Goal: Task Accomplishment & Management: Use online tool/utility

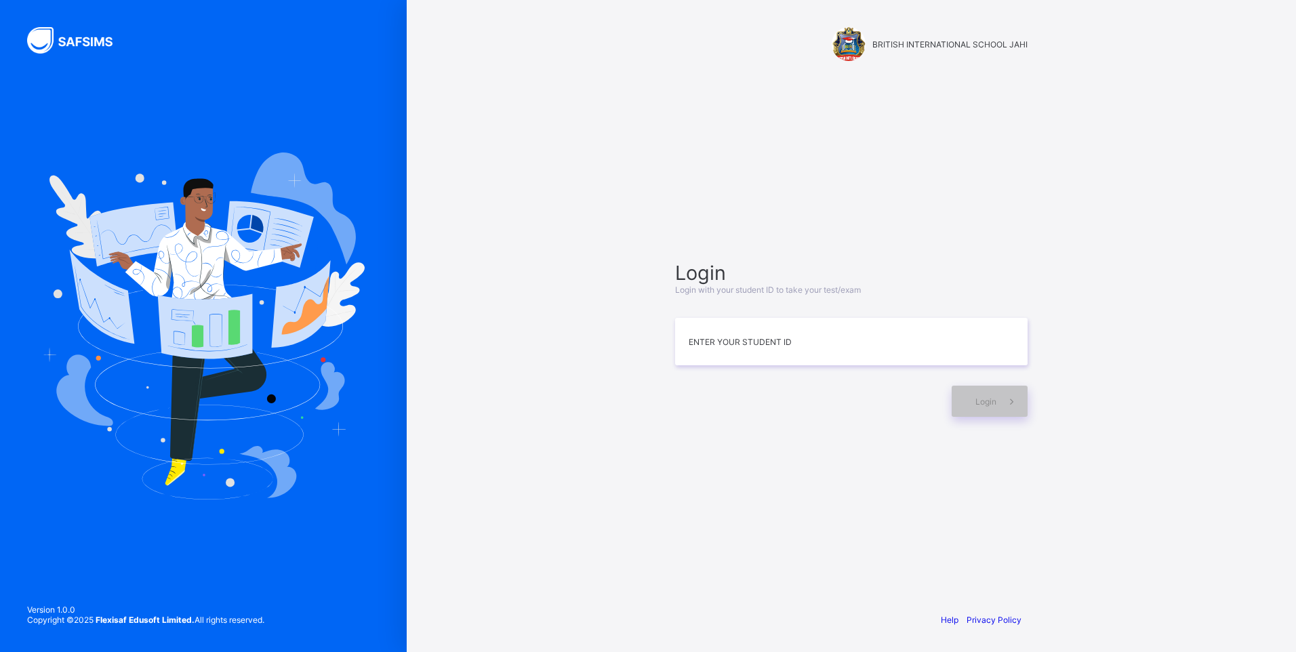
drag, startPoint x: 1256, startPoint y: 249, endPoint x: 1298, endPoint y: 237, distance: 43.8
click at [1295, 237] on html "BRITISH INTERNATIONAL SCHOOL JAHI Login Login with your student ID to take your…" at bounding box center [648, 326] width 1296 height 652
click at [859, 345] on input at bounding box center [851, 341] width 352 height 47
type input "*"
type input "**********"
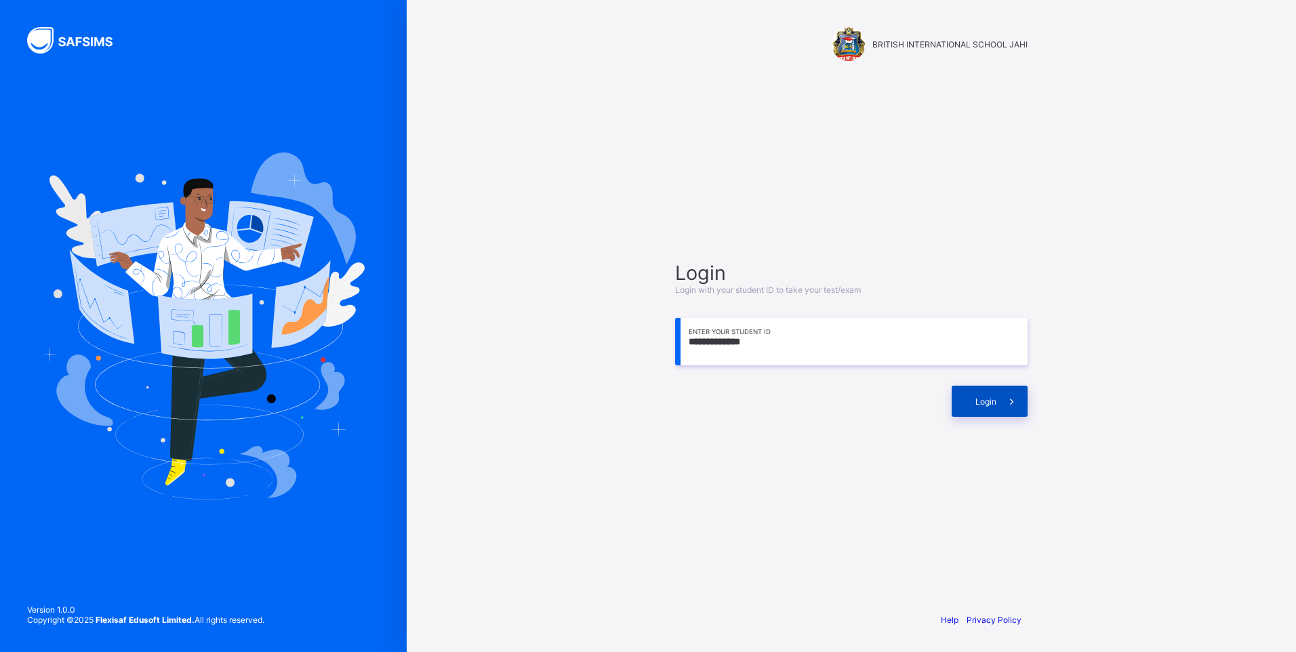
click at [986, 396] on span "Login" at bounding box center [985, 401] width 21 height 10
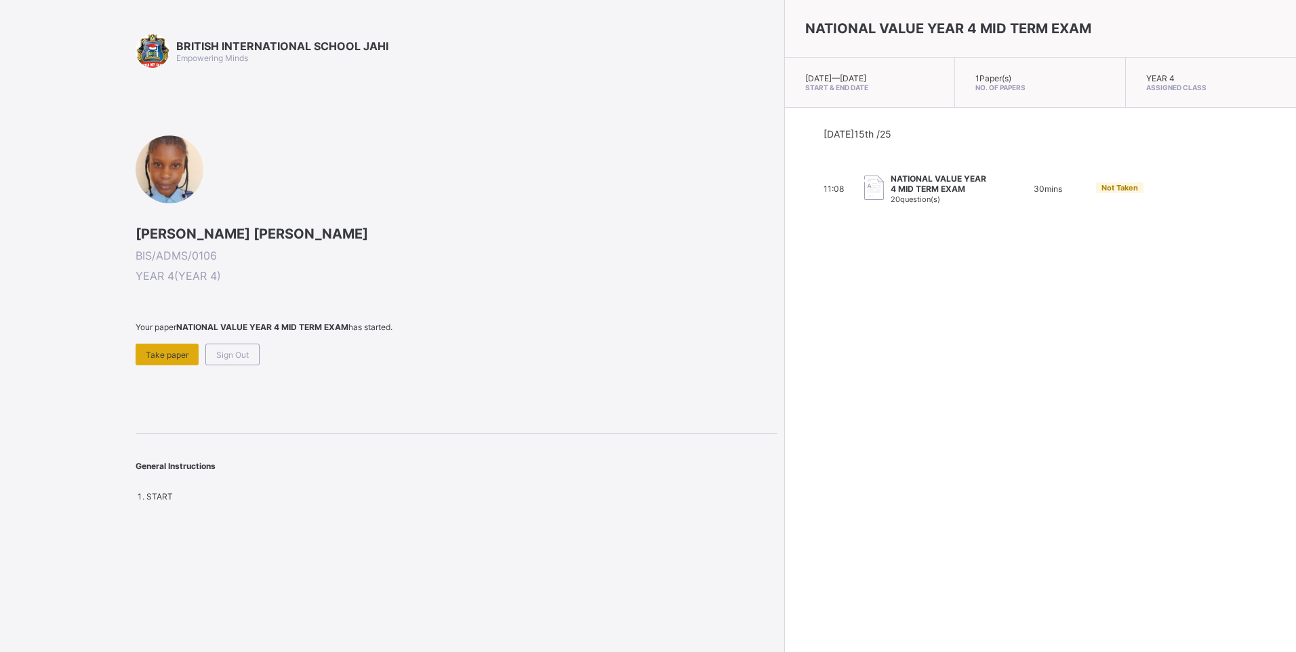
click at [171, 352] on span "Take paper" at bounding box center [167, 355] width 43 height 10
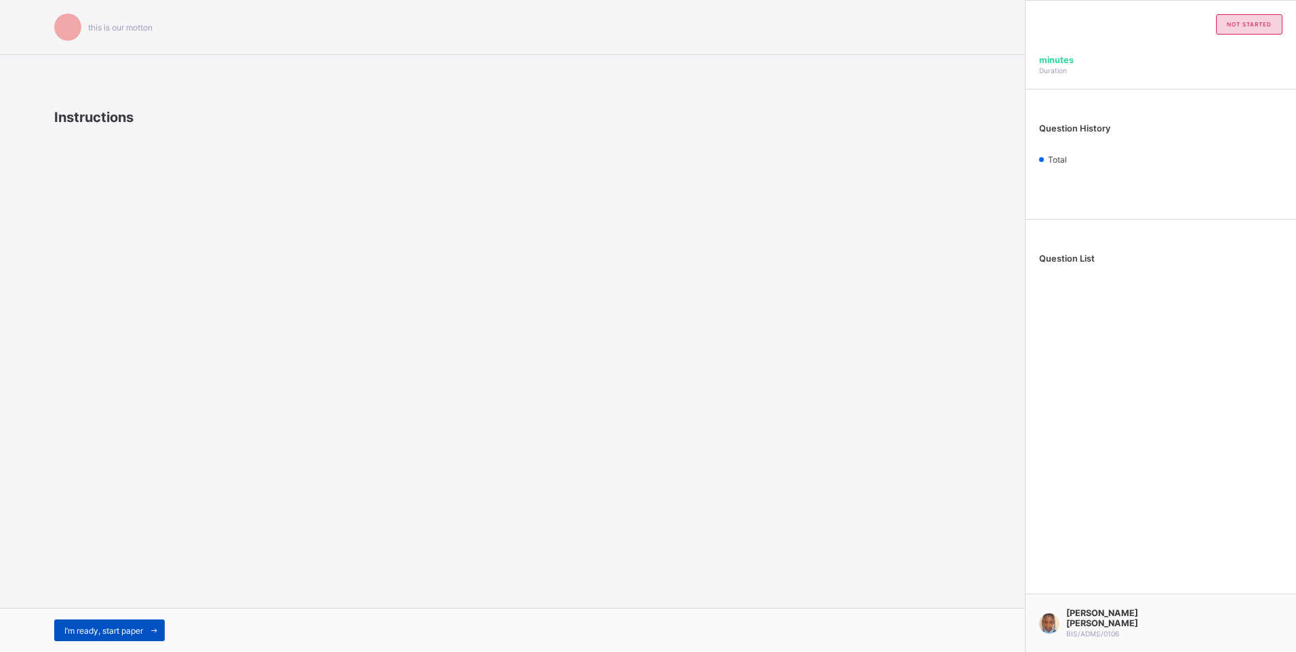
click at [89, 632] on span "I’m ready, start paper" at bounding box center [103, 631] width 79 height 10
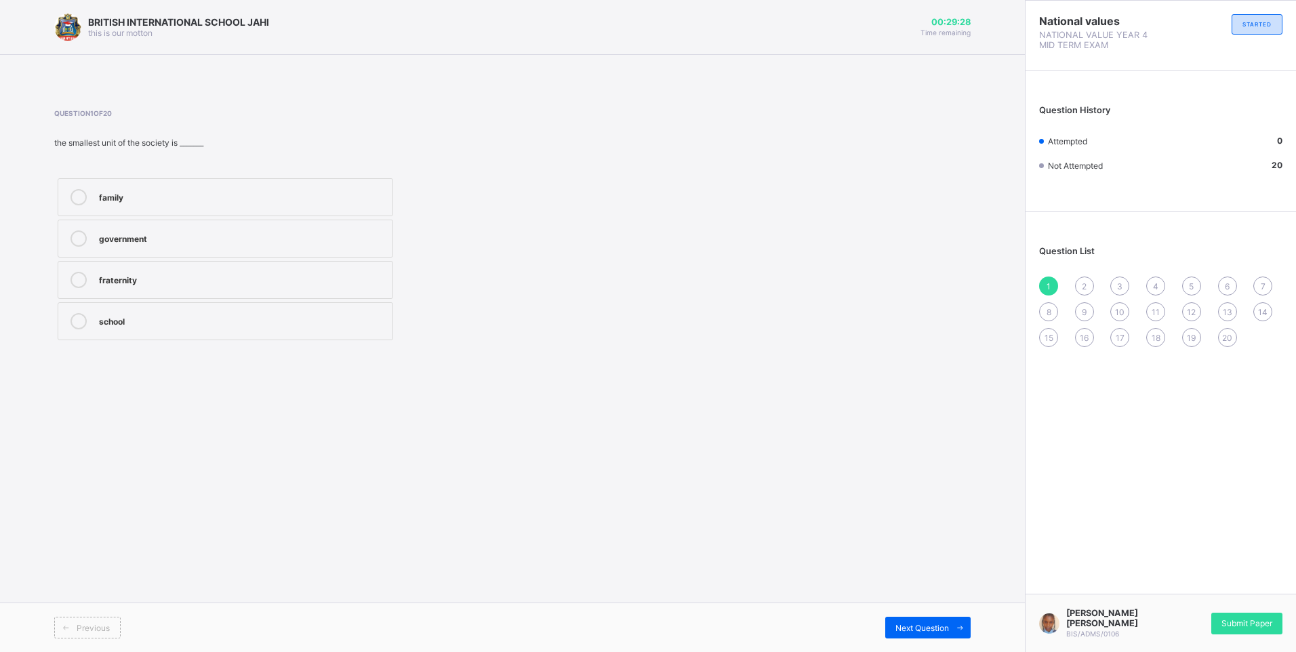
click at [180, 236] on div "government" at bounding box center [242, 237] width 287 height 14
click at [959, 619] on span at bounding box center [960, 628] width 22 height 22
click at [267, 185] on label "father and mother" at bounding box center [225, 197] width 335 height 38
click at [960, 628] on icon at bounding box center [960, 627] width 10 height 9
click at [178, 194] on div "father" at bounding box center [242, 196] width 287 height 14
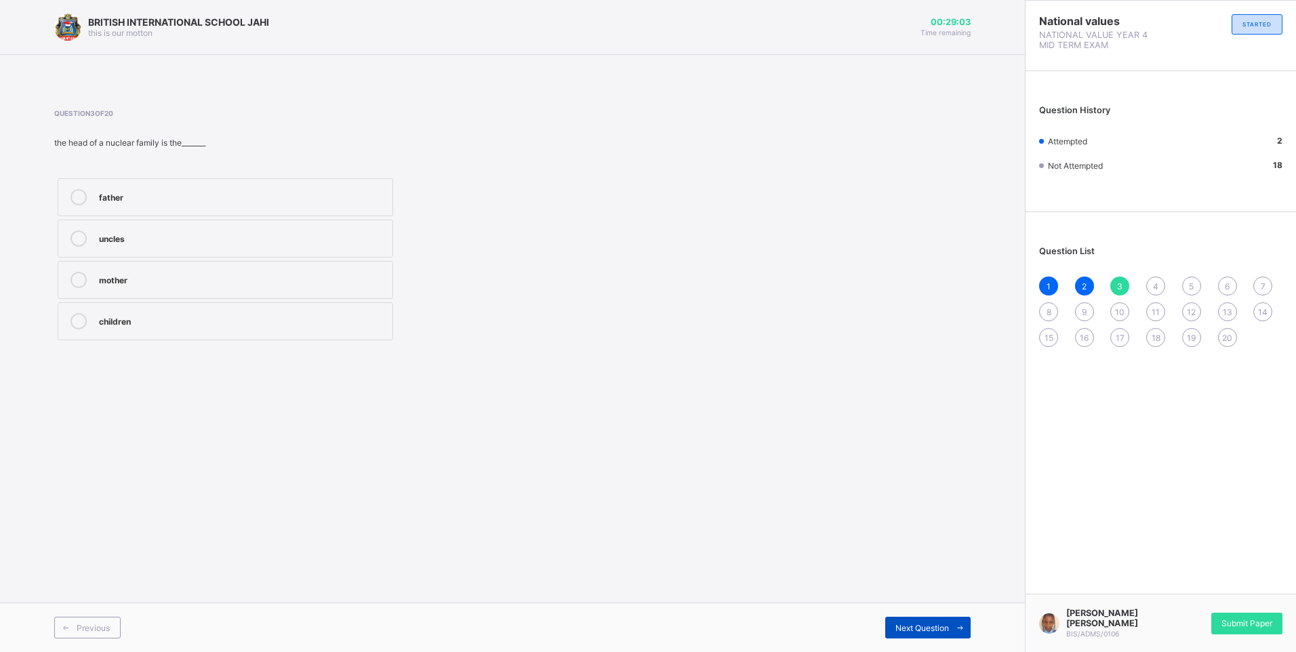
click at [961, 622] on span at bounding box center [960, 628] width 22 height 22
click at [184, 325] on div "responsibility" at bounding box center [242, 320] width 287 height 14
click at [922, 623] on span "Next Question" at bounding box center [922, 628] width 54 height 10
click at [173, 299] on div "rude pathetic love and unity bad behavior" at bounding box center [225, 259] width 342 height 169
drag, startPoint x: 173, startPoint y: 299, endPoint x: 163, endPoint y: 274, distance: 27.1
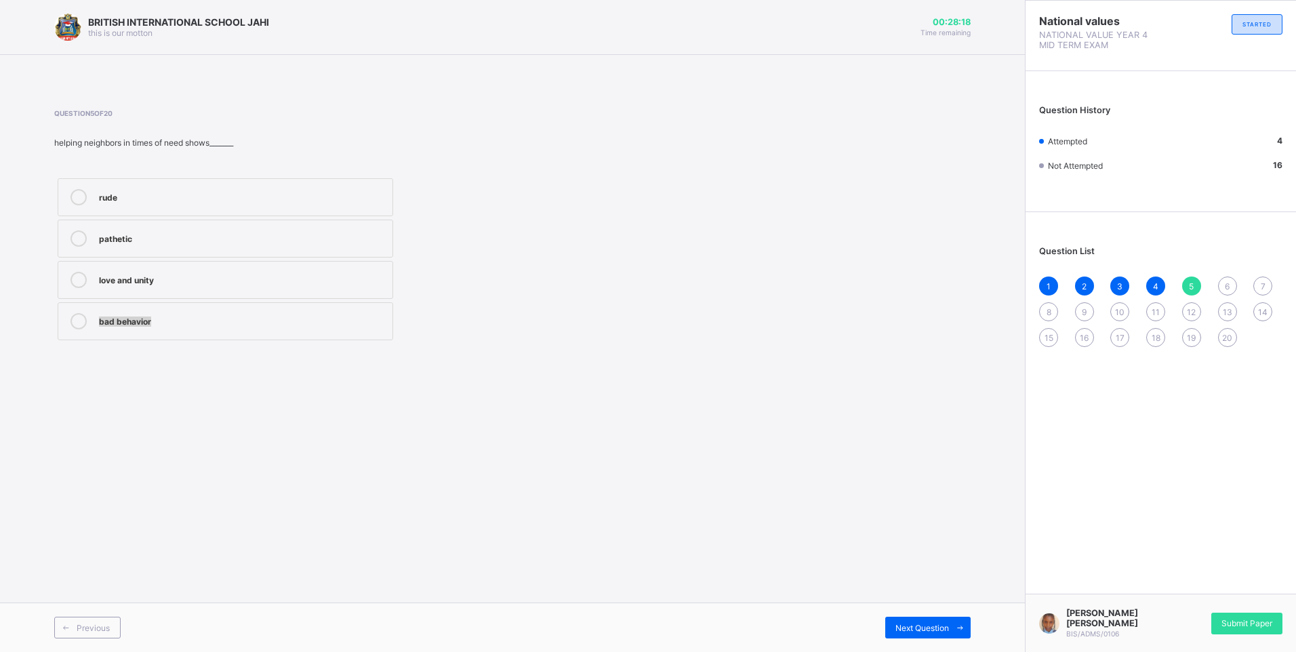
click at [163, 274] on div "love and unity" at bounding box center [242, 279] width 287 height 14
click at [951, 623] on span at bounding box center [960, 628] width 22 height 22
click at [1193, 283] on span "5" at bounding box center [1191, 286] width 5 height 10
drag, startPoint x: 209, startPoint y: 291, endPoint x: 202, endPoint y: 293, distance: 7.3
click at [202, 293] on label "love and unity" at bounding box center [225, 280] width 335 height 38
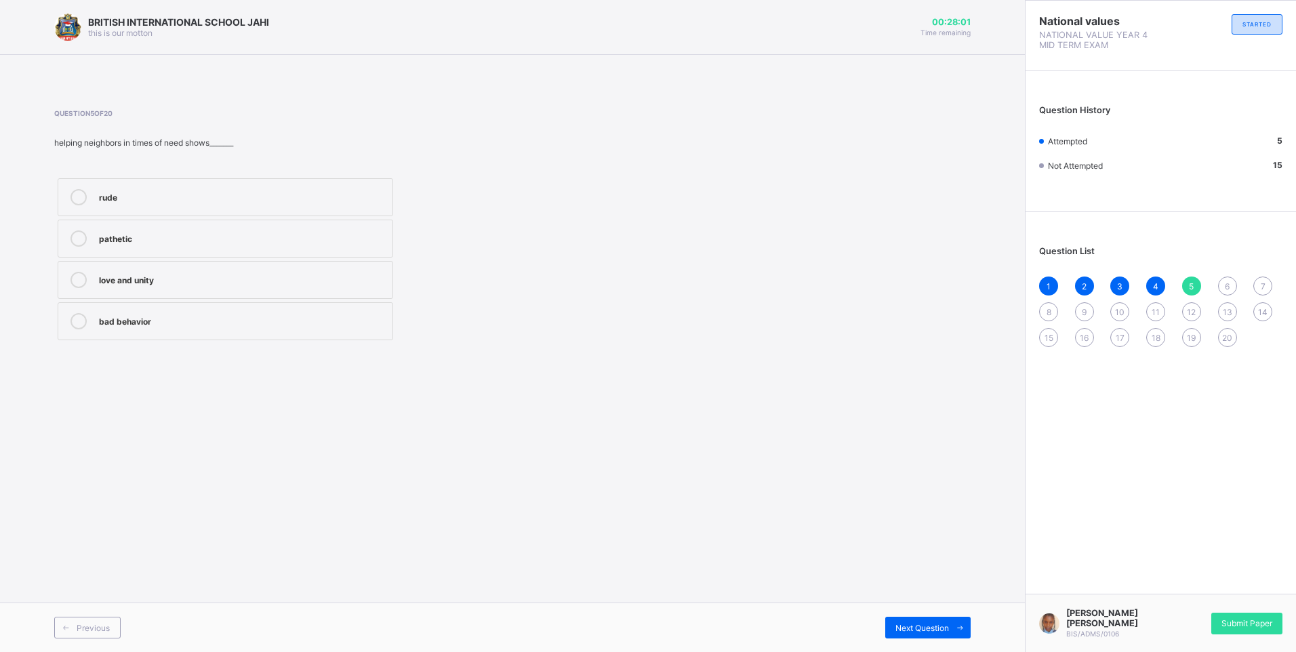
click at [1221, 281] on div "6" at bounding box center [1227, 285] width 19 height 19
click at [201, 239] on div "respecting others" at bounding box center [242, 237] width 287 height 14
click at [943, 623] on div "Next Question" at bounding box center [927, 628] width 85 height 22
click at [199, 237] on div "immediate family" at bounding box center [242, 237] width 287 height 14
click at [956, 626] on icon at bounding box center [960, 627] width 10 height 9
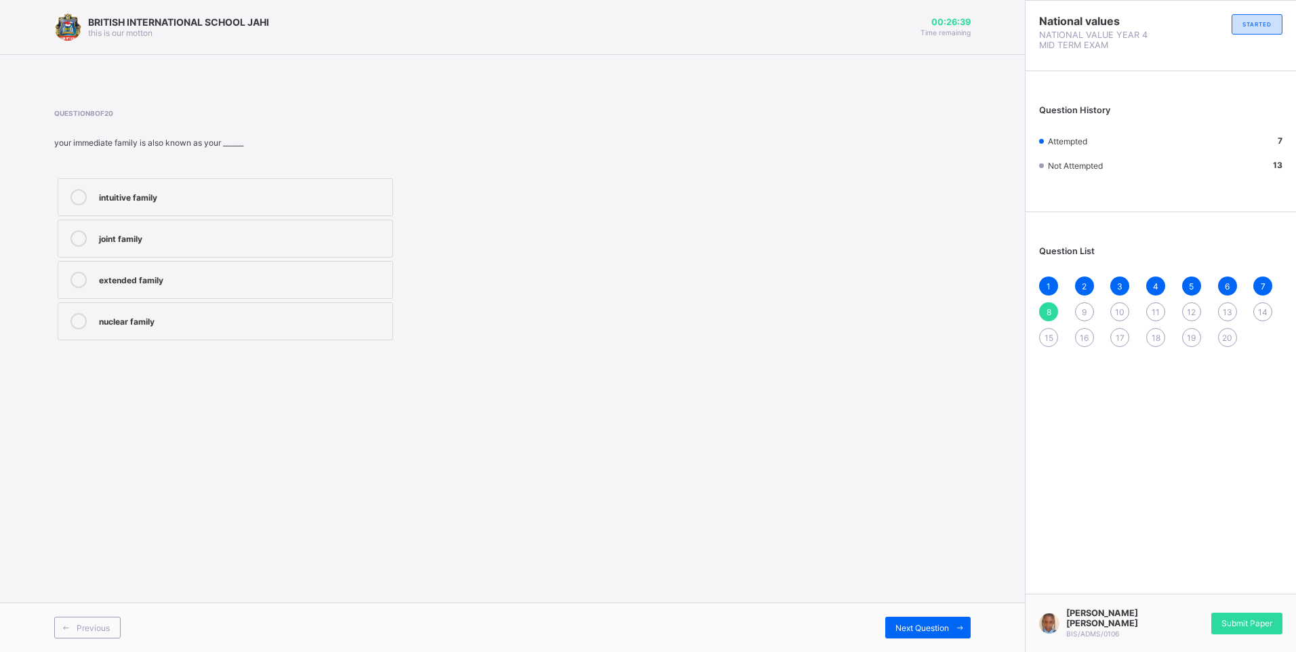
click at [182, 273] on div "extended family" at bounding box center [242, 279] width 287 height 14
click at [955, 618] on span at bounding box center [960, 628] width 22 height 22
click at [1040, 306] on div "8" at bounding box center [1048, 311] width 19 height 19
click at [234, 278] on div "extended family" at bounding box center [242, 279] width 287 height 14
drag, startPoint x: 537, startPoint y: 668, endPoint x: 457, endPoint y: 681, distance: 80.3
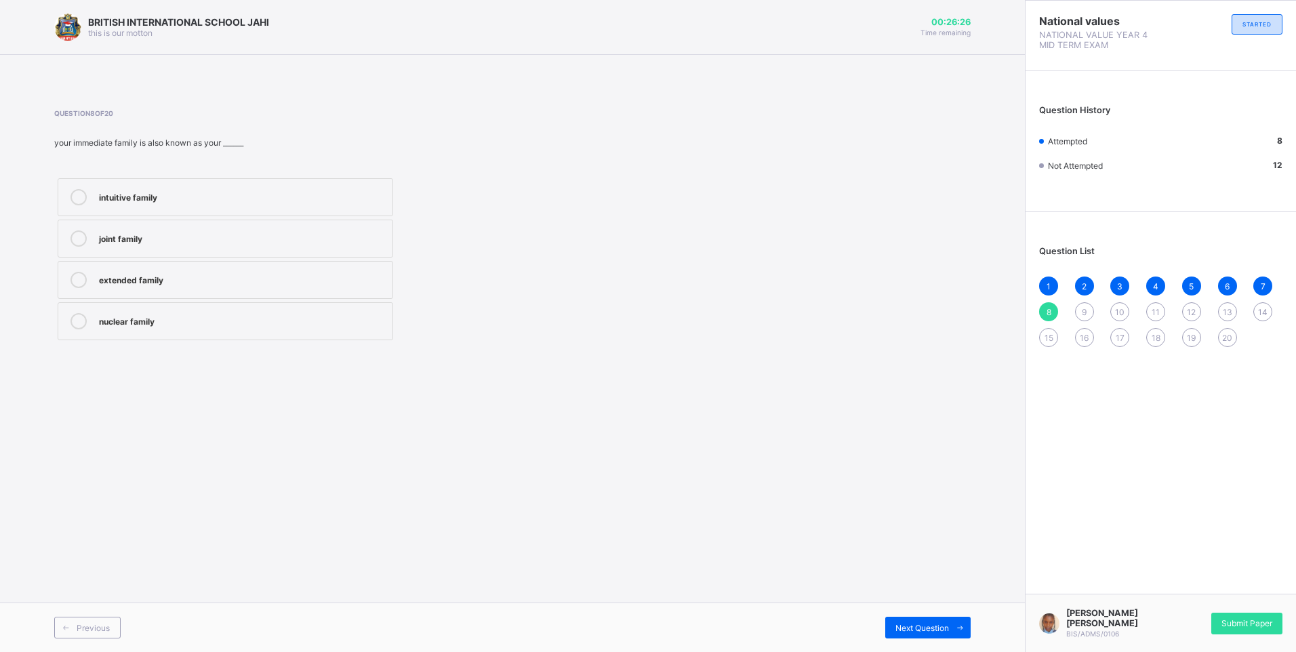
click at [457, 651] on html "BRITISH INTERNATIONAL SCHOOL JAHI this is our [PERSON_NAME] 00:26:26 Time remai…" at bounding box center [648, 326] width 1296 height 652
click at [964, 623] on icon at bounding box center [960, 627] width 10 height 9
click at [144, 272] on div "true" at bounding box center [242, 279] width 287 height 14
click at [962, 625] on icon at bounding box center [960, 627] width 10 height 9
click at [139, 325] on div "A family" at bounding box center [242, 320] width 287 height 14
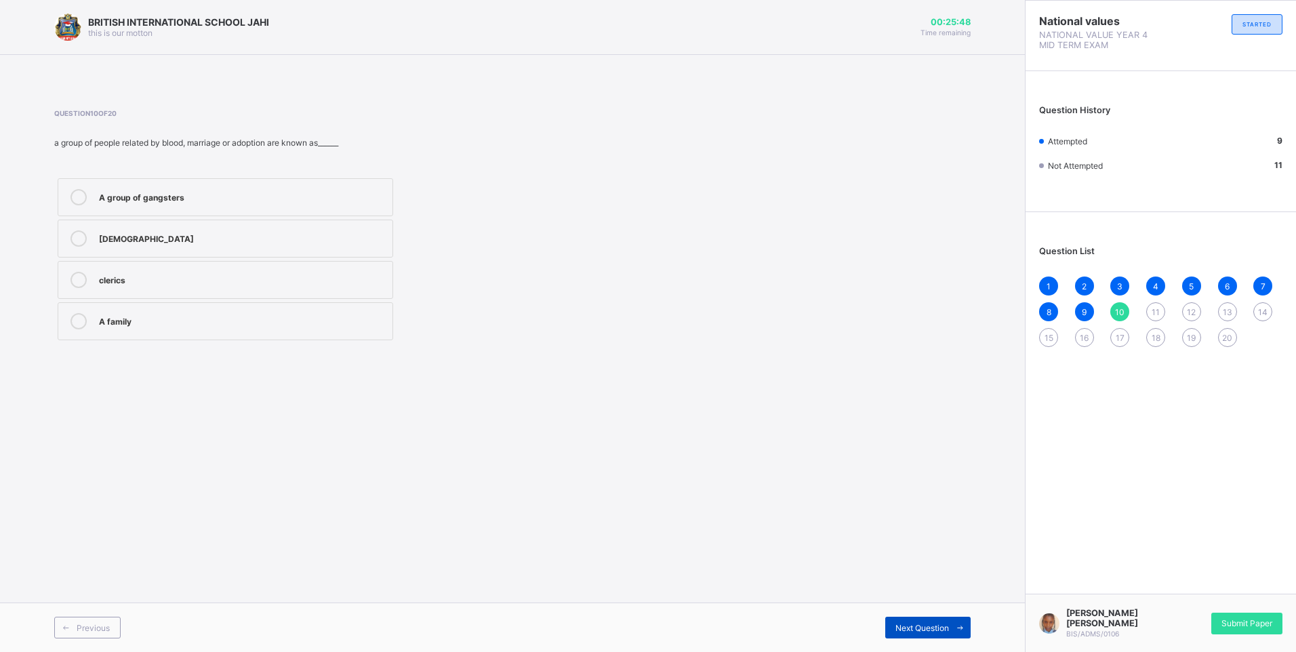
click at [955, 626] on icon at bounding box center [960, 627] width 10 height 9
click at [285, 202] on div "man, people and the things around him" at bounding box center [242, 196] width 287 height 14
click at [959, 626] on icon at bounding box center [960, 627] width 10 height 9
click at [200, 230] on div "family tree" at bounding box center [242, 237] width 287 height 14
click at [959, 618] on span at bounding box center [960, 628] width 22 height 22
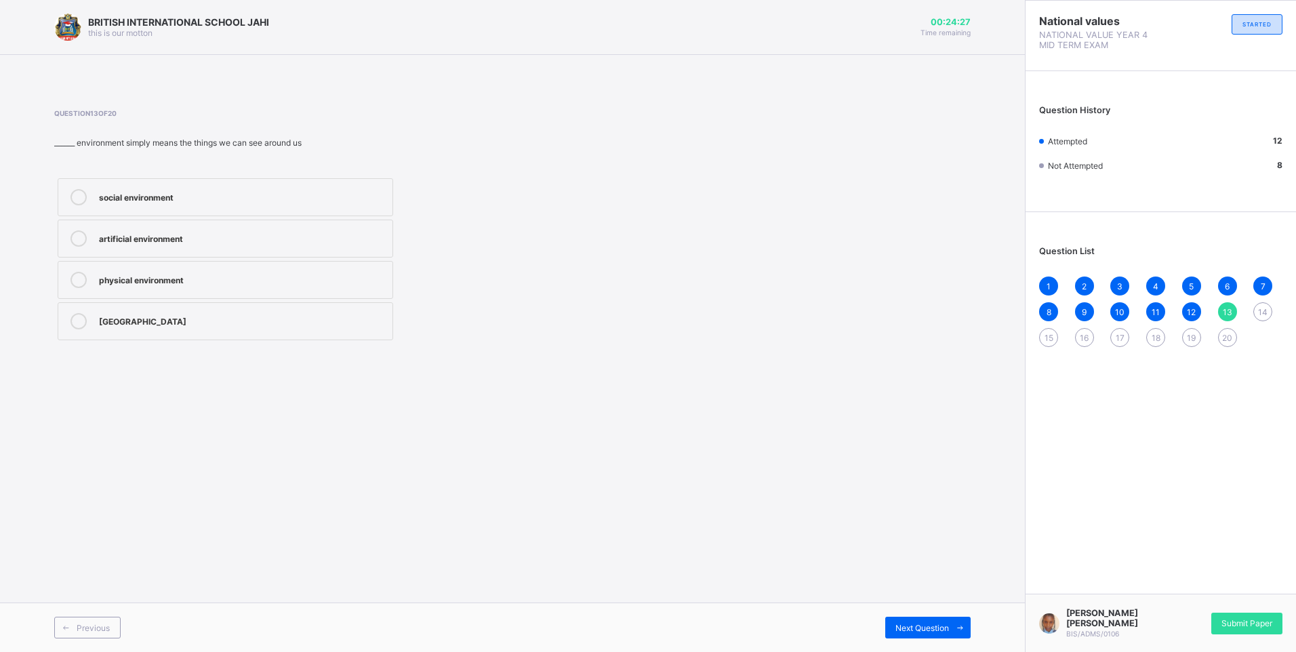
click at [218, 186] on label "social environment" at bounding box center [225, 197] width 335 height 38
click at [960, 622] on span at bounding box center [960, 628] width 22 height 22
click at [203, 189] on div "interacting with others" at bounding box center [242, 196] width 287 height 14
click at [270, 321] on div "by building houses and schools" at bounding box center [242, 320] width 287 height 14
click at [954, 621] on span at bounding box center [960, 628] width 22 height 22
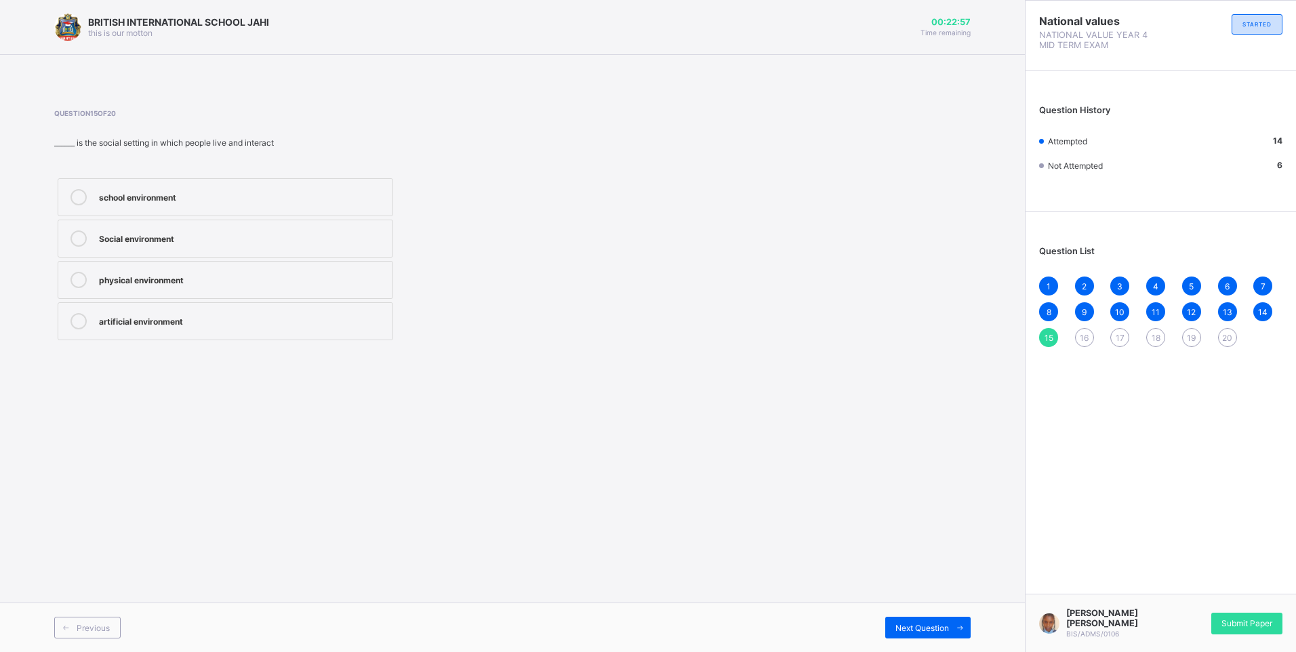
click at [201, 233] on div "Social environment" at bounding box center [242, 237] width 287 height 14
click at [955, 624] on icon at bounding box center [960, 627] width 10 height 9
click at [141, 176] on div "River School Religious places Father" at bounding box center [225, 280] width 342 height 210
click at [141, 190] on div "River" at bounding box center [242, 196] width 287 height 14
click at [1033, 333] on div "Question List 1 2 3 4 5 6 7 8 9 10 11 12 13 14 15 16 17 18 19 20" at bounding box center [1160, 290] width 270 height 142
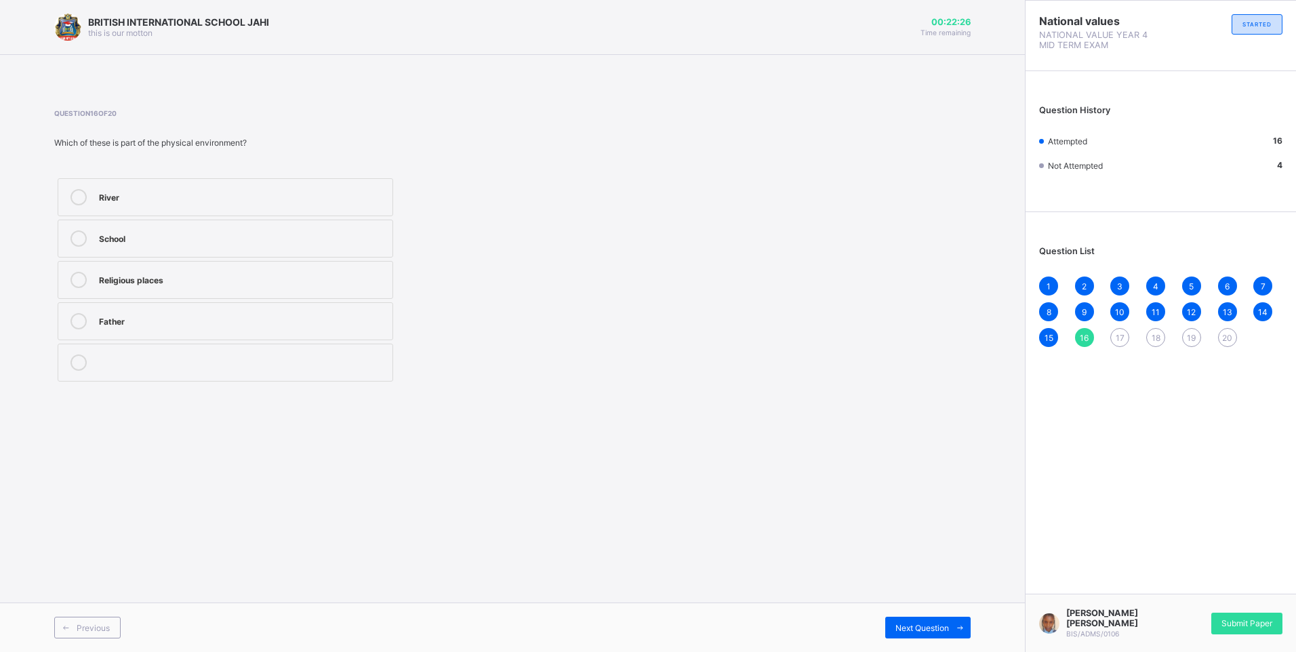
click at [1045, 333] on span "15" at bounding box center [1048, 338] width 9 height 10
click at [1260, 306] on div "14" at bounding box center [1262, 311] width 19 height 19
click at [372, 195] on div "interacting with others" at bounding box center [242, 196] width 287 height 14
click at [1117, 338] on span "17" at bounding box center [1119, 338] width 9 height 10
click at [203, 192] on div "To waste resources" at bounding box center [242, 196] width 287 height 14
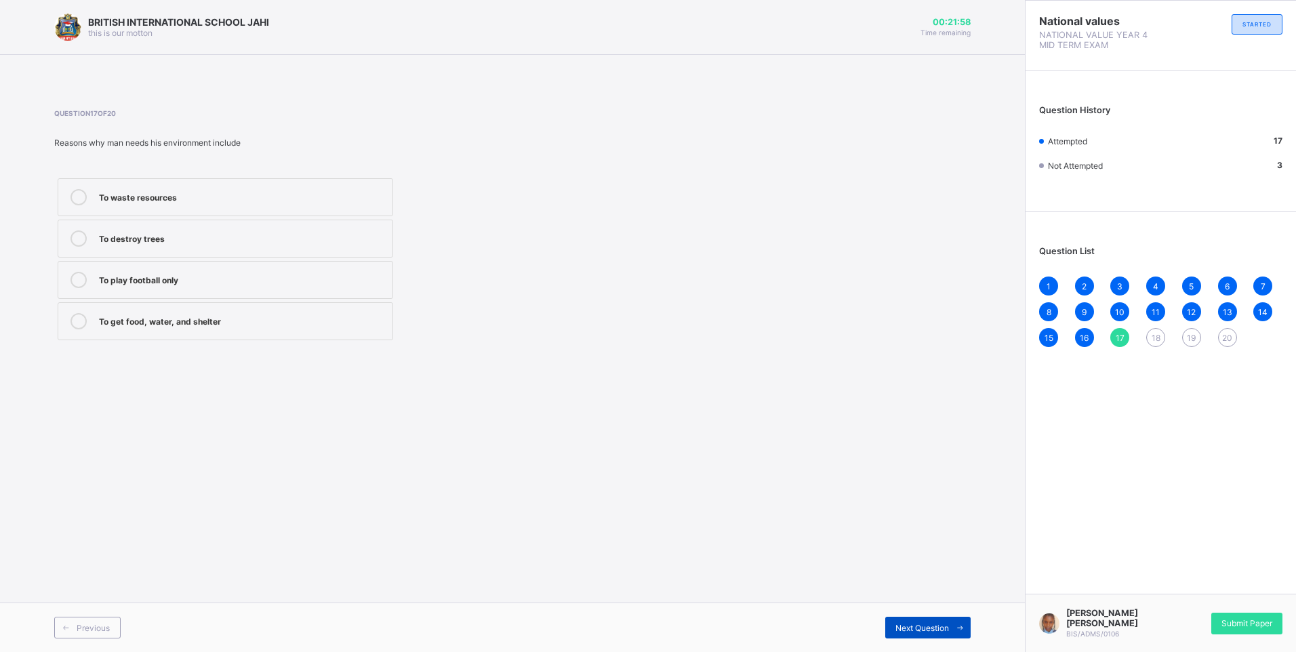
click at [963, 628] on icon at bounding box center [960, 627] width 10 height 9
click at [279, 236] on div "river, mountains, valleys, ocean, and forest" at bounding box center [242, 237] width 287 height 14
click at [963, 627] on icon at bounding box center [960, 627] width 10 height 9
click at [170, 279] on div "An environment" at bounding box center [242, 279] width 287 height 14
click at [954, 622] on span at bounding box center [960, 628] width 22 height 22
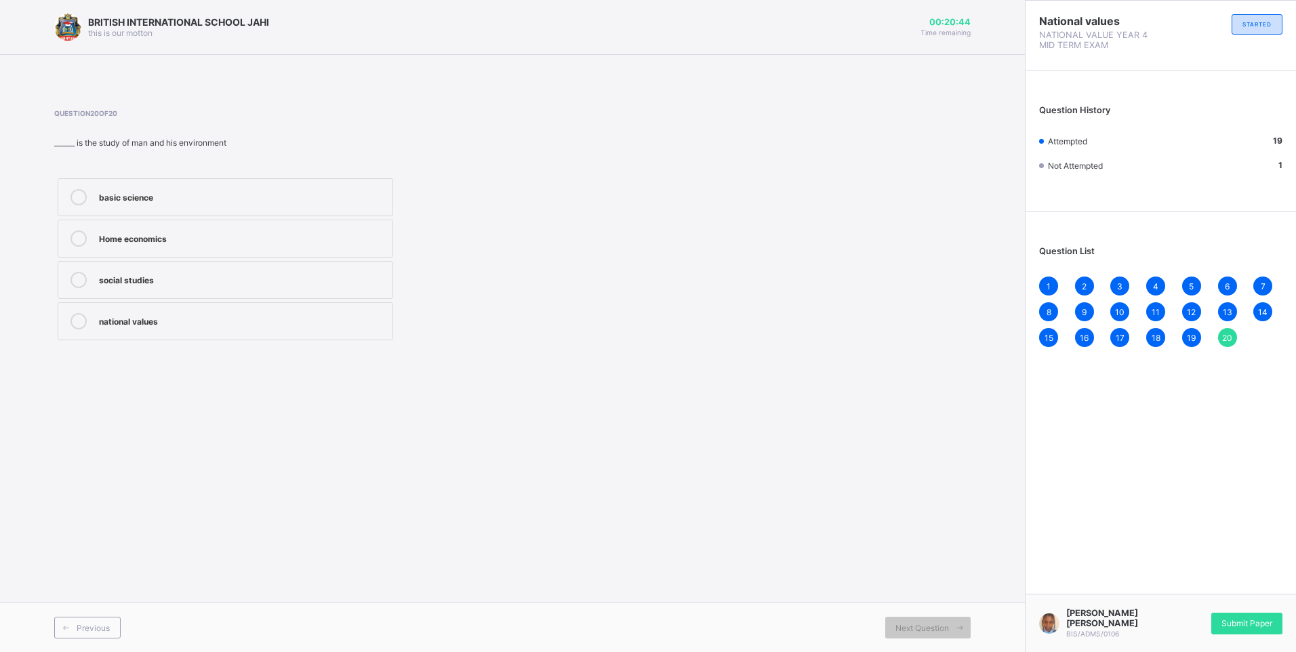
click at [178, 271] on label "social studies" at bounding box center [225, 280] width 335 height 38
click at [1241, 627] on span "Submit Paper" at bounding box center [1246, 623] width 51 height 10
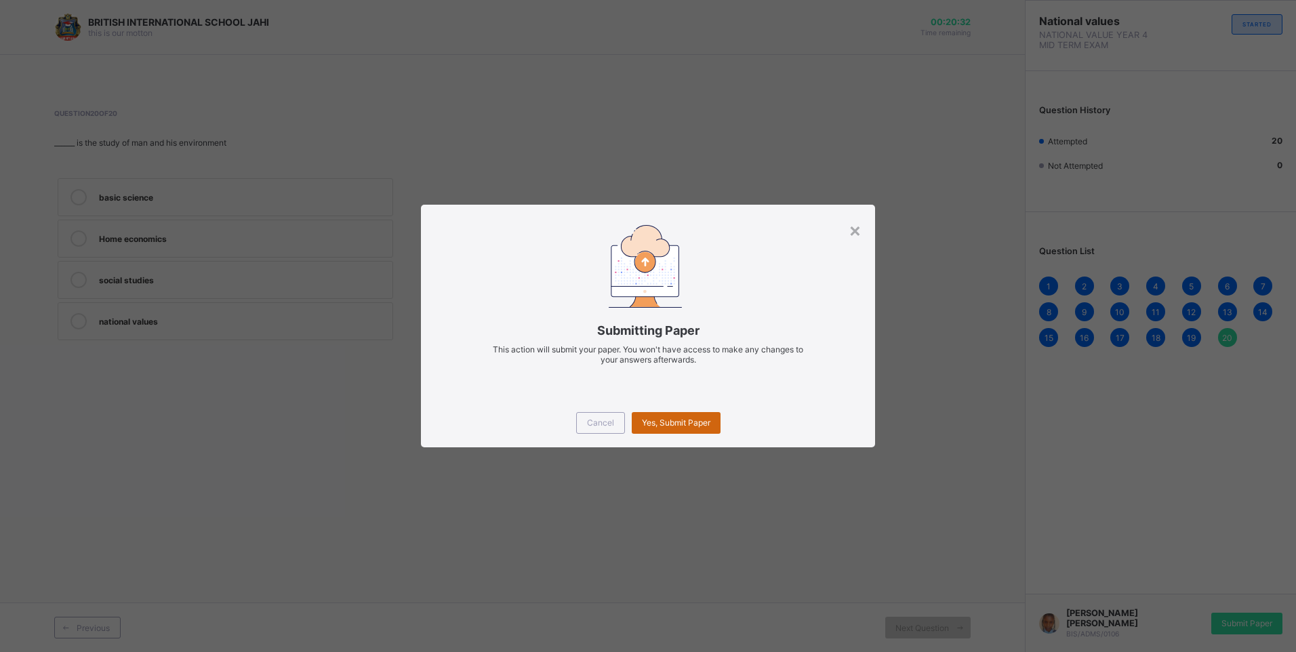
click at [676, 417] on div "Yes, Submit Paper" at bounding box center [676, 423] width 89 height 22
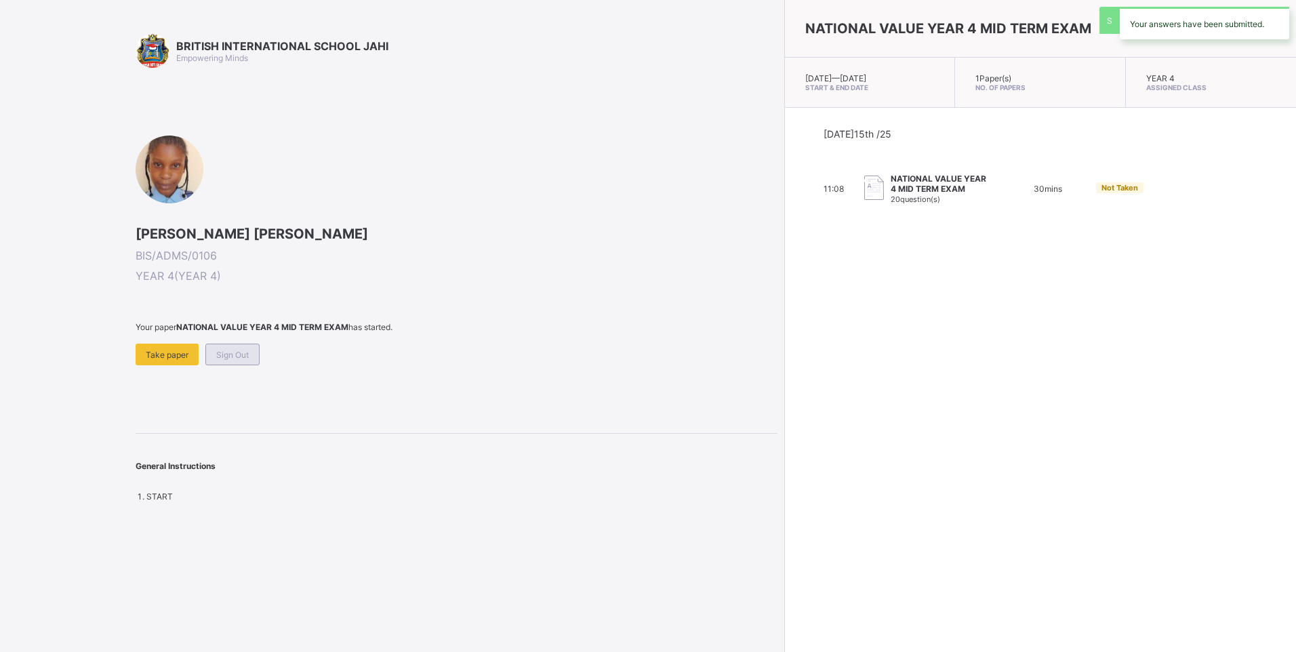
click at [226, 354] on span "Sign Out" at bounding box center [232, 355] width 33 height 10
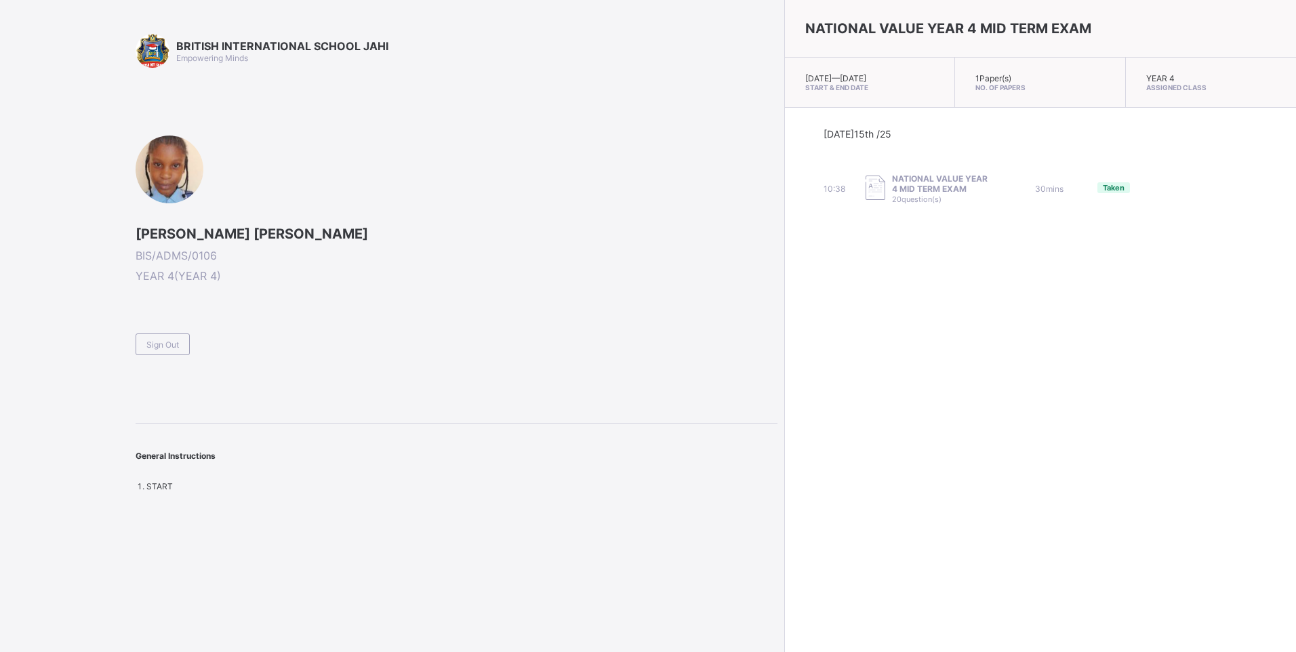
drag, startPoint x: -3, startPoint y: -50, endPoint x: 293, endPoint y: 304, distance: 461.9
click at [293, 288] on div "[PERSON_NAME] [PERSON_NAME] BIS/ADMS/0106 YEAR 4 ( YEAR 4 ) Sign Out" at bounding box center [457, 246] width 642 height 220
click at [166, 350] on div "Sign Out" at bounding box center [163, 344] width 54 height 22
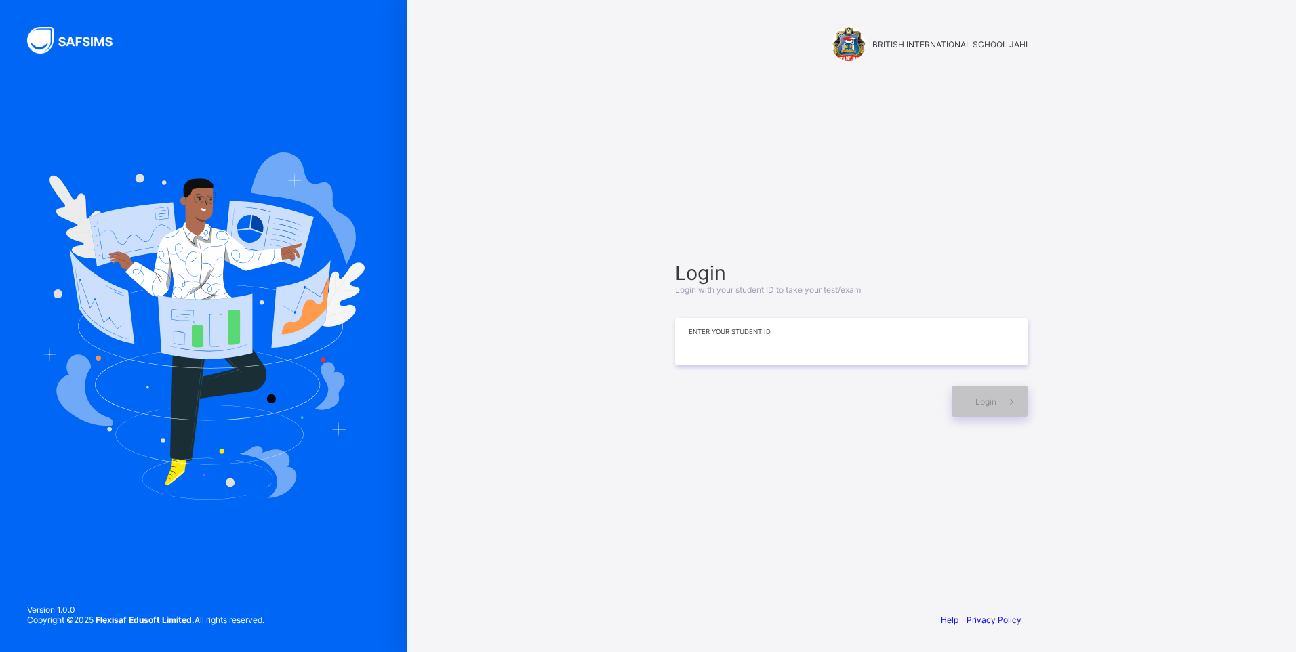
click at [909, 334] on input at bounding box center [851, 341] width 352 height 47
click at [991, 395] on div "Login" at bounding box center [989, 401] width 76 height 31
click at [978, 396] on span "Login" at bounding box center [985, 401] width 21 height 10
click at [987, 401] on span "Login" at bounding box center [985, 401] width 21 height 10
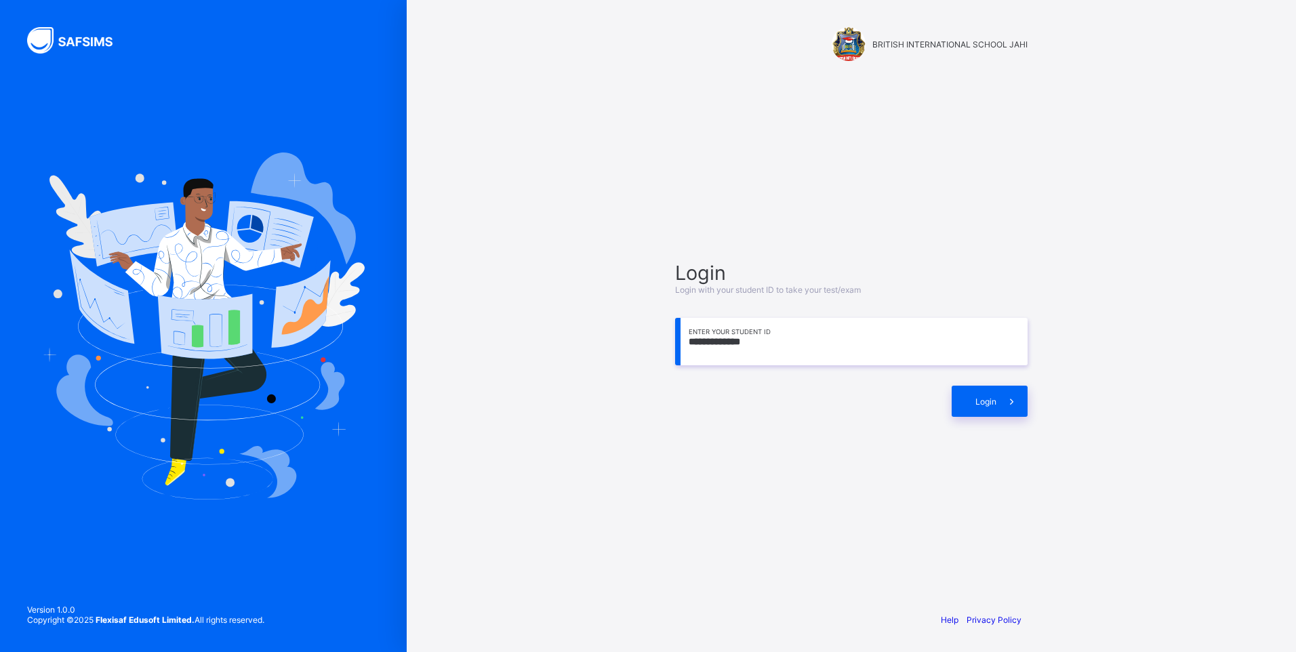
click at [706, 341] on input "**********" at bounding box center [851, 341] width 352 height 47
click at [711, 339] on input "**********" at bounding box center [851, 341] width 352 height 47
click at [739, 340] on input "**********" at bounding box center [851, 341] width 352 height 47
type input "**********"
click at [979, 405] on span "Login" at bounding box center [985, 401] width 21 height 10
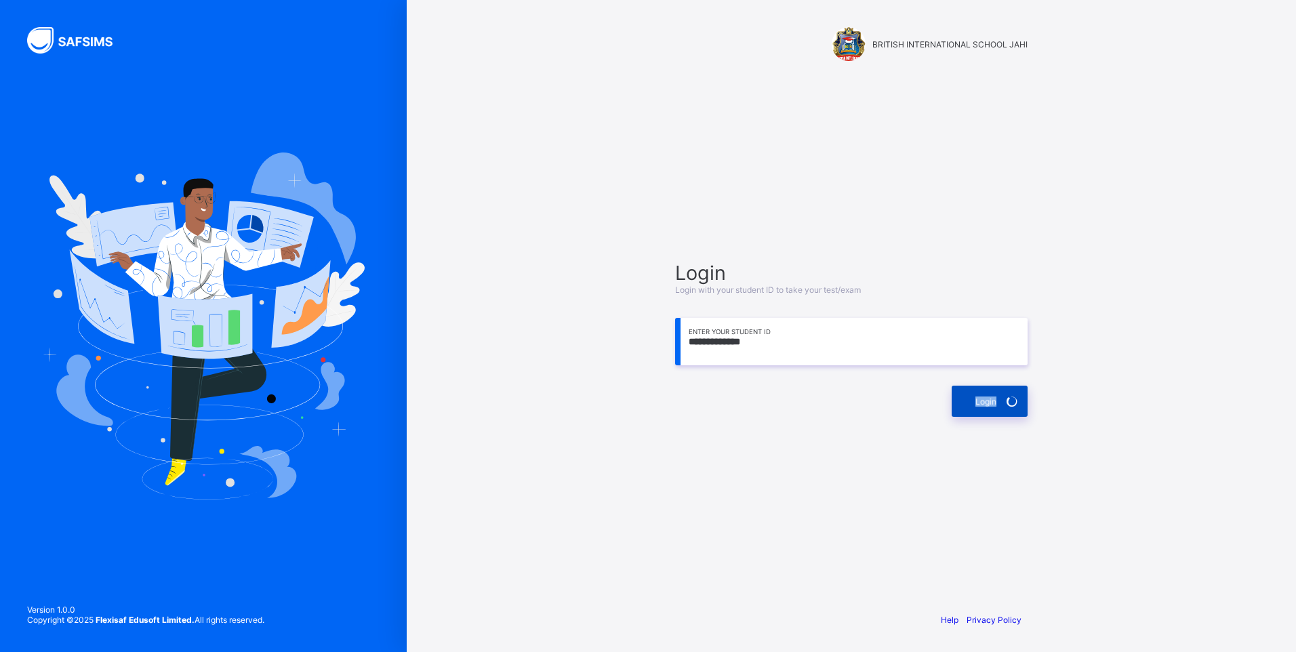
click at [979, 405] on span "Login" at bounding box center [985, 401] width 21 height 10
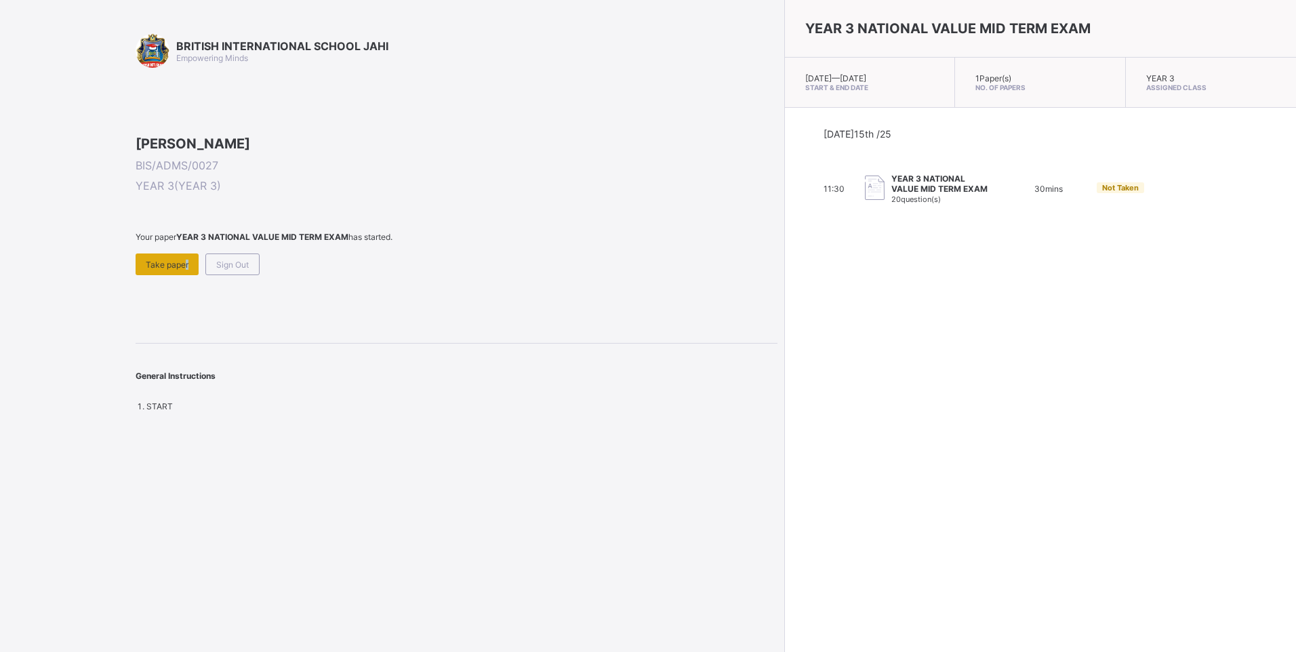
click at [184, 275] on div "Take paper" at bounding box center [167, 264] width 63 height 22
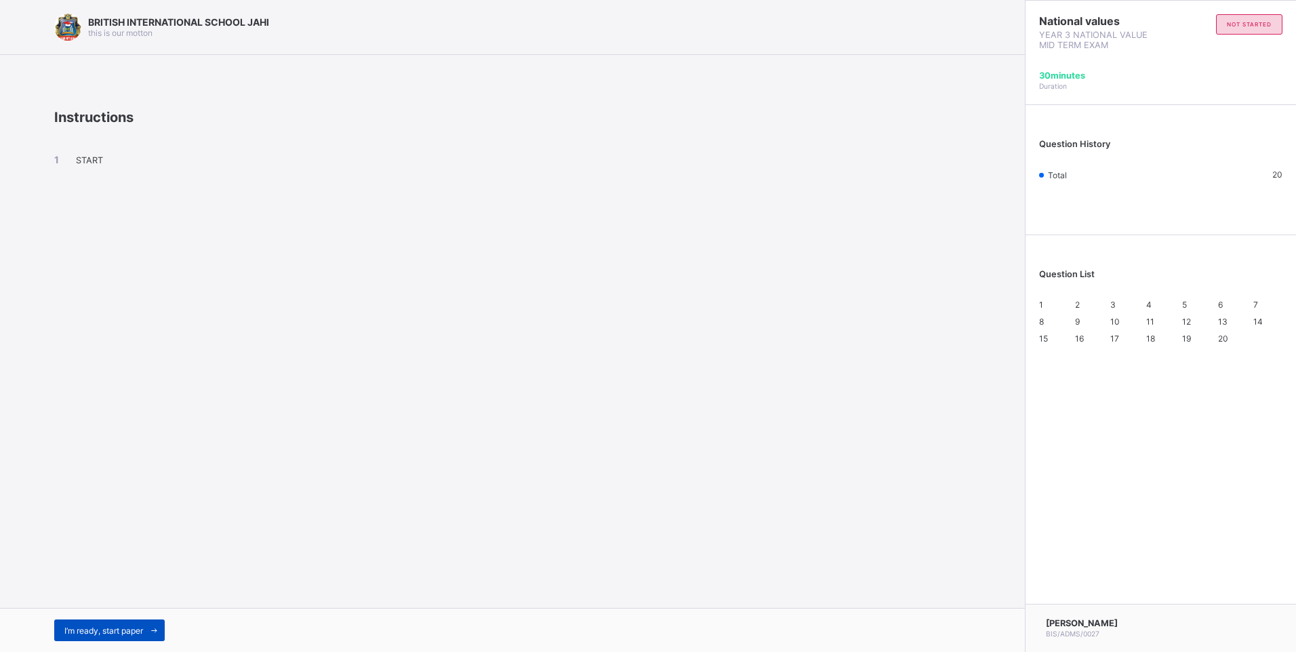
click at [144, 622] on div "I’m ready, start paper" at bounding box center [109, 630] width 110 height 22
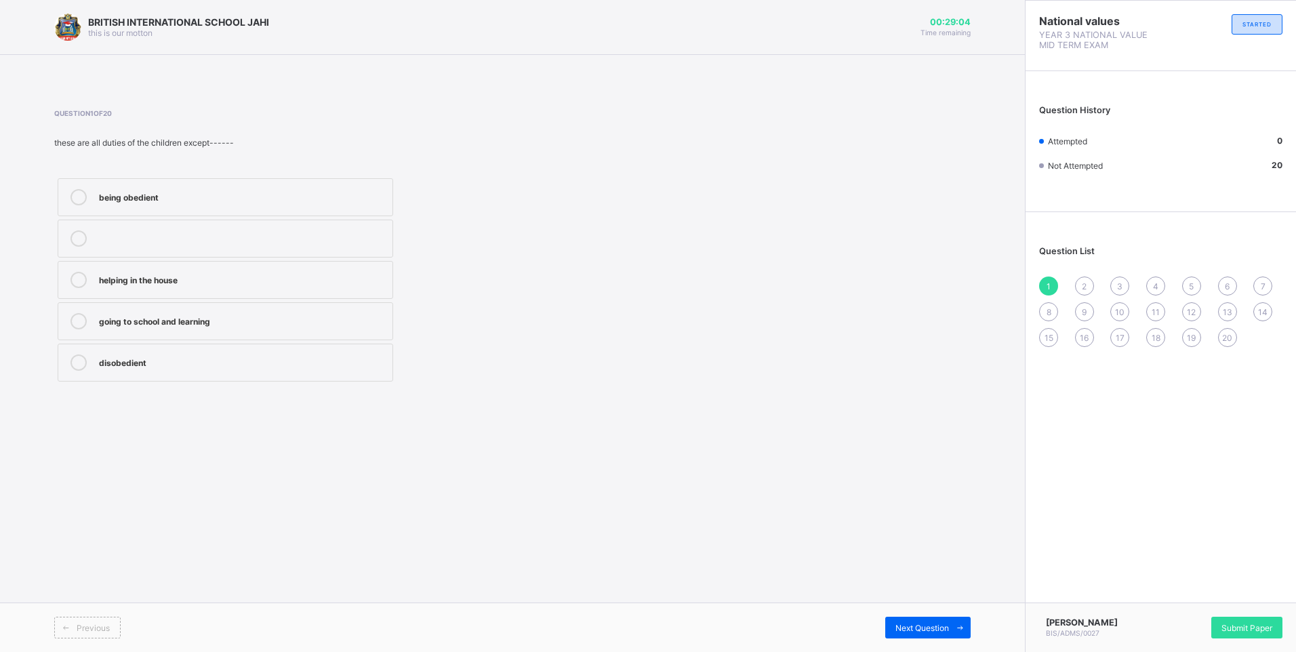
click at [191, 385] on div "Question 1 of 20 these are all duties of the children except------ being obedie…" at bounding box center [512, 247] width 916 height 316
click at [192, 366] on div "disobedient" at bounding box center [242, 361] width 287 height 14
click at [911, 623] on span "Next Question" at bounding box center [922, 628] width 54 height 10
click at [379, 276] on div "sleeping only" at bounding box center [242, 279] width 287 height 14
click at [935, 619] on div "Next Question" at bounding box center [927, 628] width 85 height 22
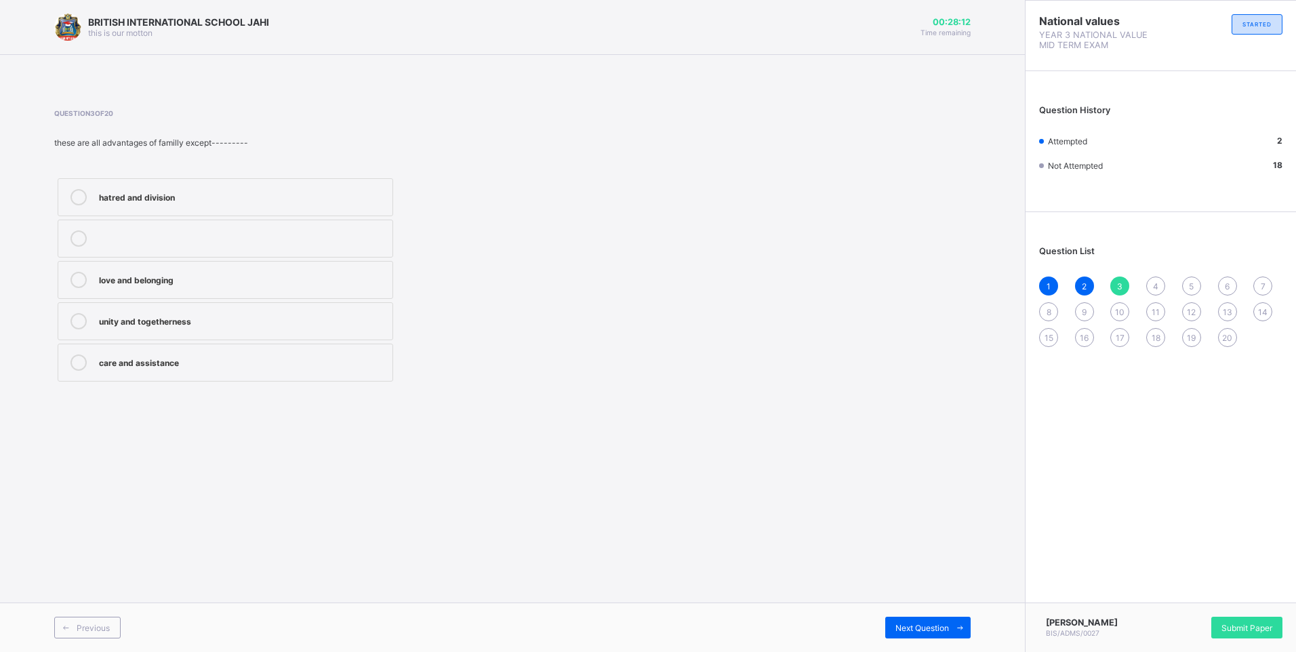
click at [327, 201] on div "hatred and division" at bounding box center [242, 196] width 287 height 14
click at [943, 623] on span "Next Question" at bounding box center [922, 628] width 54 height 10
click at [204, 241] on div "father and mother" at bounding box center [242, 237] width 287 height 14
click at [923, 623] on span "Next Question" at bounding box center [922, 628] width 54 height 10
click at [350, 323] on div "visitors" at bounding box center [242, 320] width 287 height 14
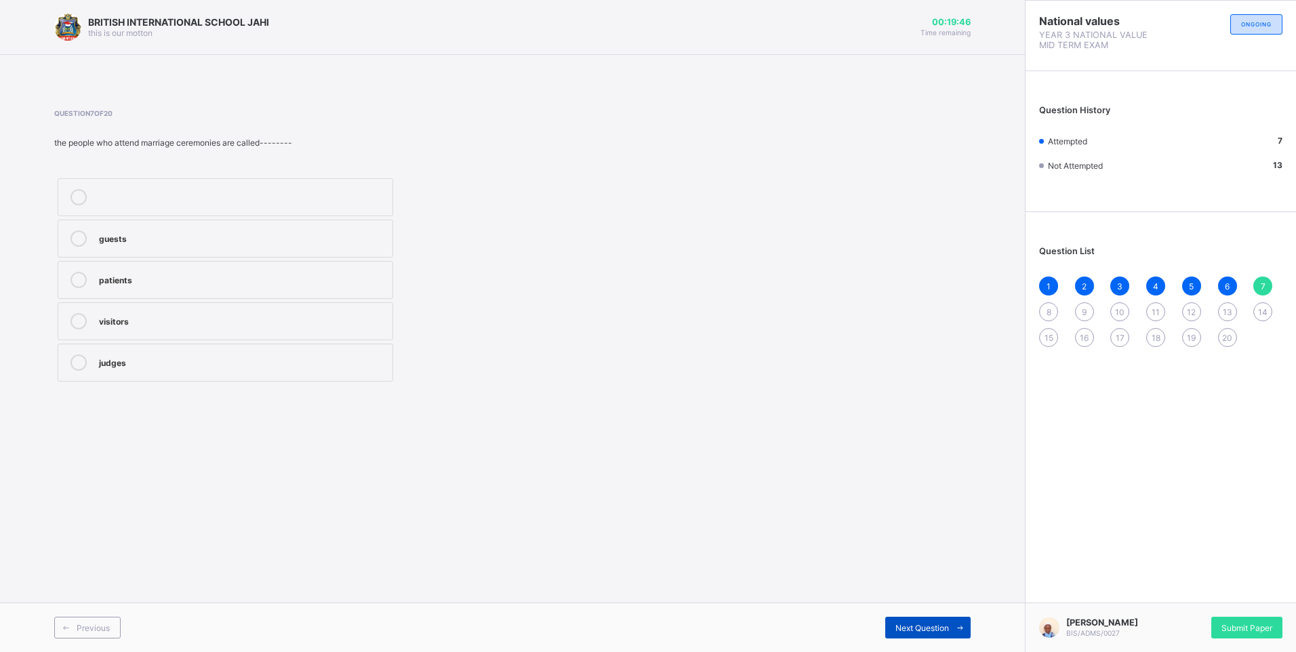
click at [927, 623] on span "Next Question" at bounding box center [922, 628] width 54 height 10
click at [337, 183] on label "traditional marriage" at bounding box center [225, 197] width 335 height 38
click at [905, 617] on div "Next Question" at bounding box center [927, 628] width 85 height 22
click at [339, 330] on label "a groom" at bounding box center [225, 321] width 335 height 38
click at [930, 619] on div "Next Question" at bounding box center [927, 628] width 85 height 22
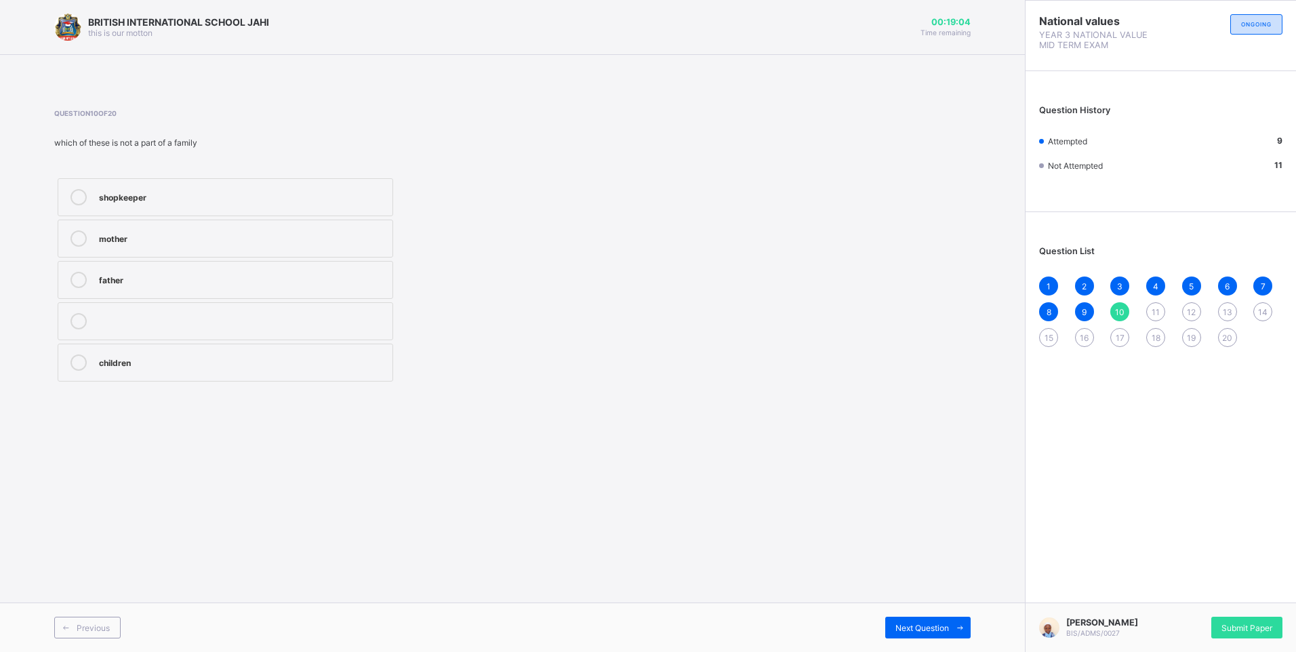
click at [353, 201] on div "shopkeeper" at bounding box center [242, 196] width 287 height 14
drag, startPoint x: 895, startPoint y: 615, endPoint x: 904, endPoint y: 619, distance: 10.0
click at [904, 619] on div "Previous Next Question" at bounding box center [512, 626] width 1025 height 49
drag, startPoint x: 904, startPoint y: 619, endPoint x: 898, endPoint y: 627, distance: 9.6
click at [898, 627] on span "Next Question" at bounding box center [922, 628] width 54 height 10
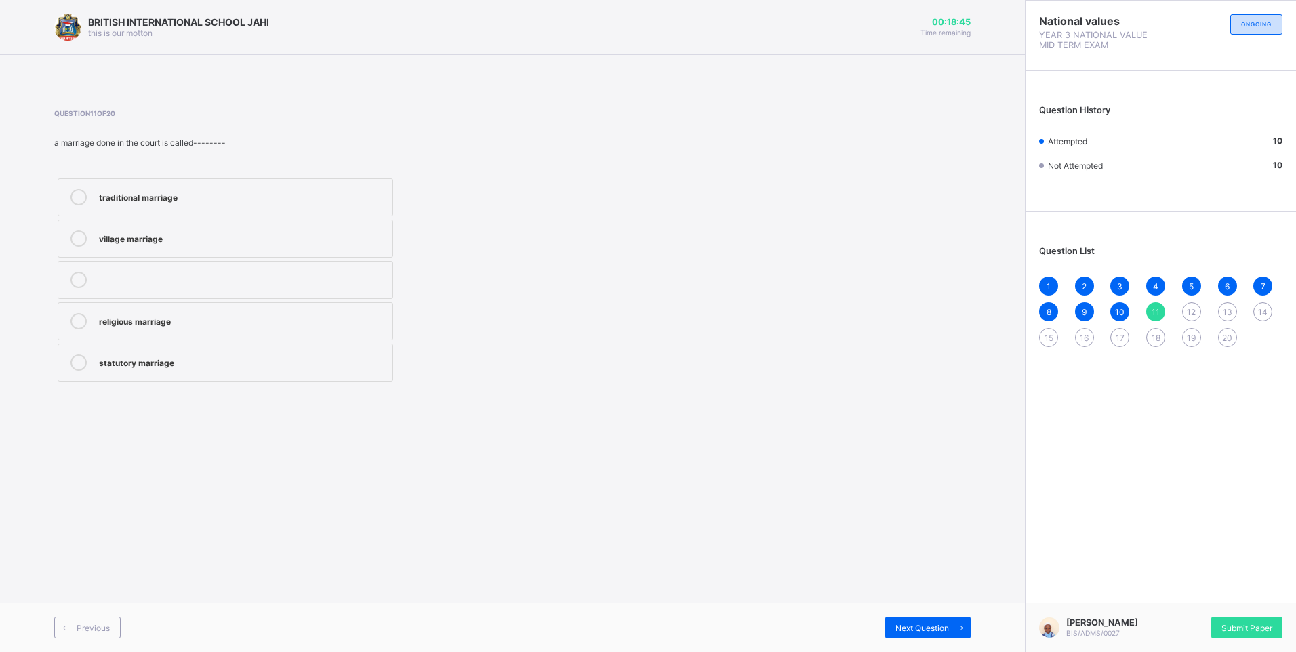
click at [339, 360] on div "statutory marriage" at bounding box center [242, 361] width 287 height 14
click at [927, 623] on span "Next Question" at bounding box center [922, 628] width 54 height 10
drag, startPoint x: 358, startPoint y: 362, endPoint x: 369, endPoint y: 358, distance: 11.4
click at [360, 361] on div "religious marriage" at bounding box center [242, 361] width 287 height 14
click at [912, 617] on div "Next Question" at bounding box center [927, 628] width 85 height 22
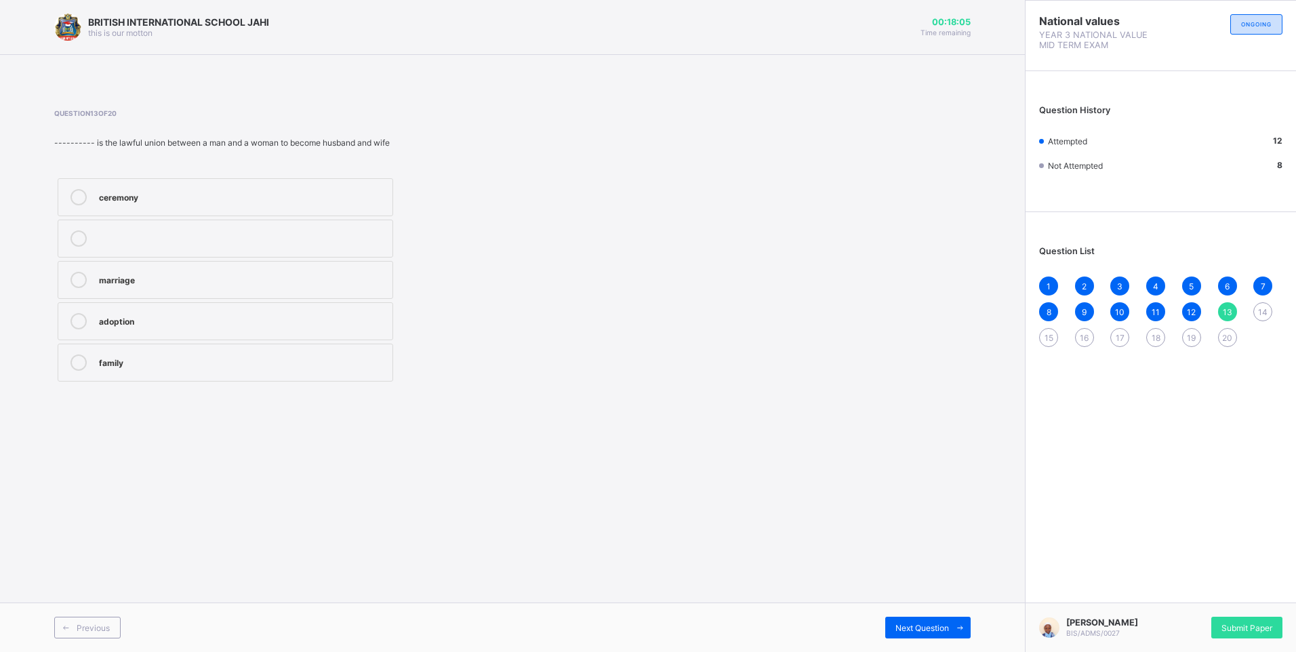
click at [369, 363] on div "family" at bounding box center [242, 361] width 287 height 14
click at [931, 619] on div "Next Question" at bounding box center [927, 628] width 85 height 22
click at [334, 202] on div "niece" at bounding box center [242, 196] width 287 height 14
click at [909, 626] on span "Next Question" at bounding box center [922, 628] width 54 height 10
click at [334, 203] on div "four" at bounding box center [242, 197] width 287 height 16
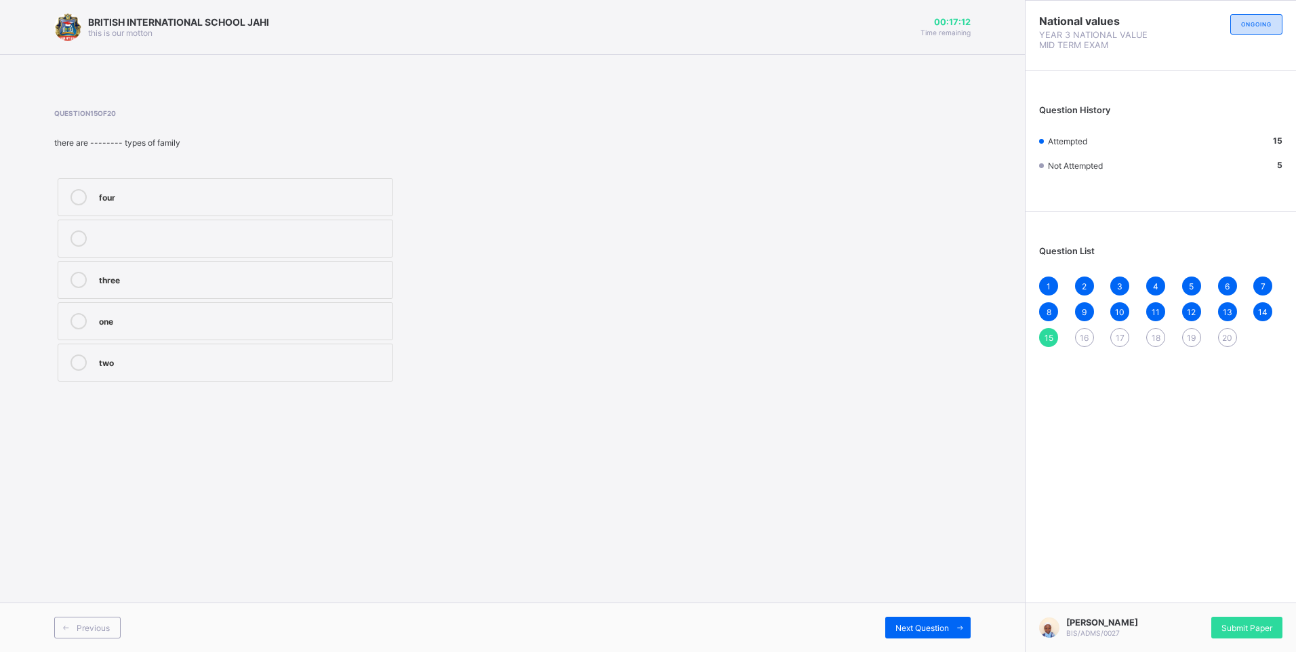
click at [213, 373] on label "two" at bounding box center [225, 363] width 335 height 38
click at [910, 620] on div "Next Question" at bounding box center [927, 628] width 85 height 22
click at [251, 278] on div "bride" at bounding box center [242, 279] width 287 height 14
click at [967, 615] on div "Previous Next Question" at bounding box center [512, 626] width 1025 height 49
click at [947, 618] on div "Next Question" at bounding box center [927, 628] width 85 height 22
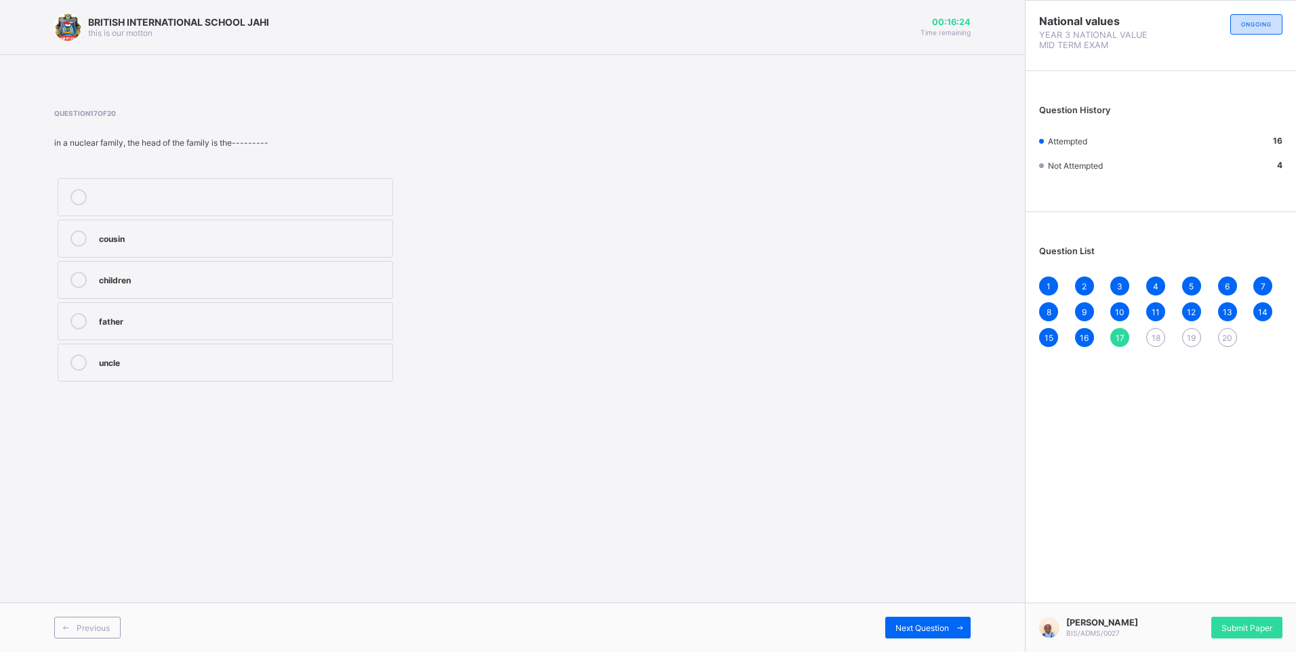
click at [321, 264] on label "children" at bounding box center [225, 280] width 335 height 38
click at [914, 620] on div "Next Question" at bounding box center [927, 628] width 85 height 22
click at [225, 184] on label "a man and a woman" at bounding box center [225, 197] width 335 height 38
click at [897, 621] on div "Next Question" at bounding box center [927, 628] width 85 height 22
click at [250, 334] on label "grandparents, uncles, cousins, and nephews" at bounding box center [225, 321] width 335 height 38
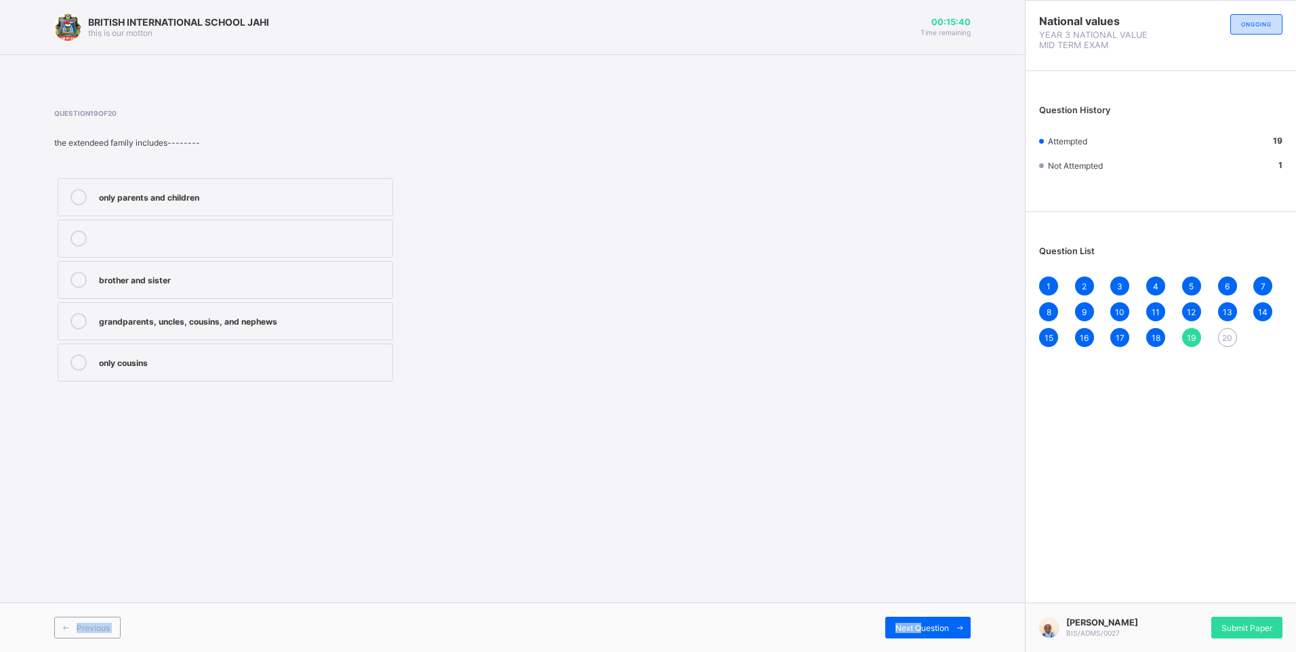
drag, startPoint x: 930, startPoint y: 617, endPoint x: 889, endPoint y: 600, distance: 44.3
click at [889, 600] on div "BRITISH INTERNATIONAL SCHOOL JAHI this is our motton 00:15:40 Time remaining Qu…" at bounding box center [512, 326] width 1025 height 652
click at [949, 626] on span at bounding box center [960, 628] width 22 height 22
click at [136, 184] on label "nuclear family" at bounding box center [225, 197] width 335 height 38
click at [1254, 624] on span "Submit Paper" at bounding box center [1246, 628] width 51 height 10
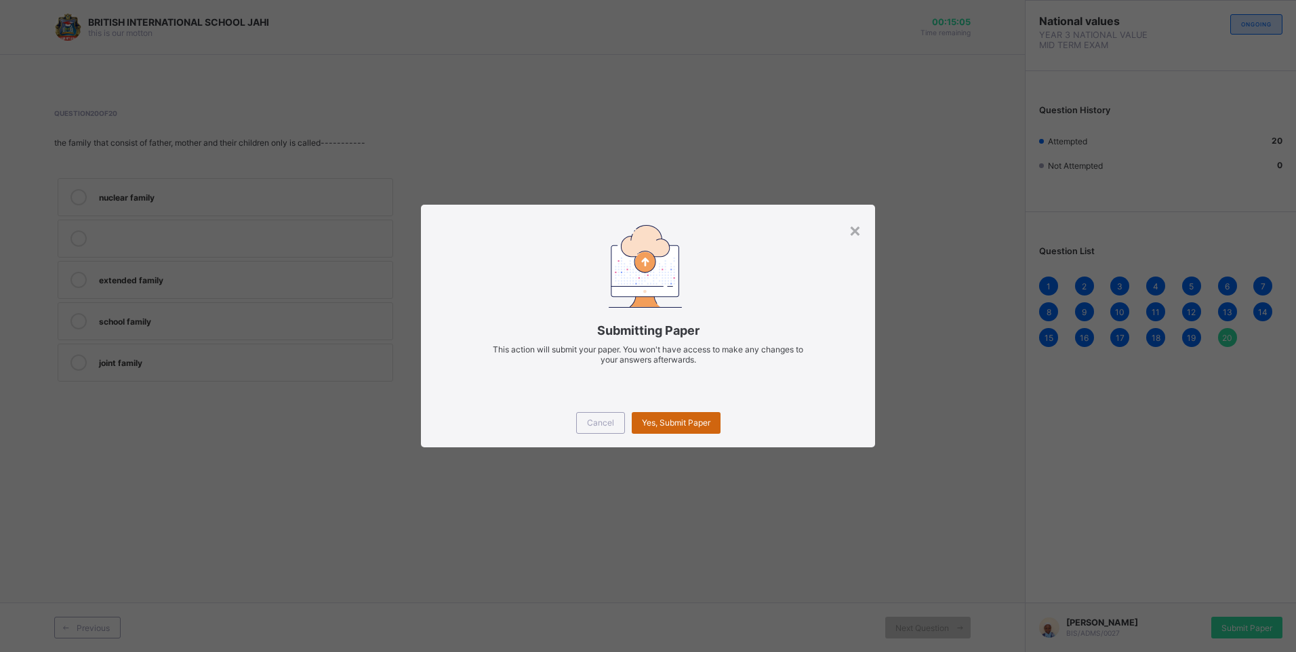
click at [657, 413] on div "Yes, Submit Paper" at bounding box center [676, 423] width 89 height 22
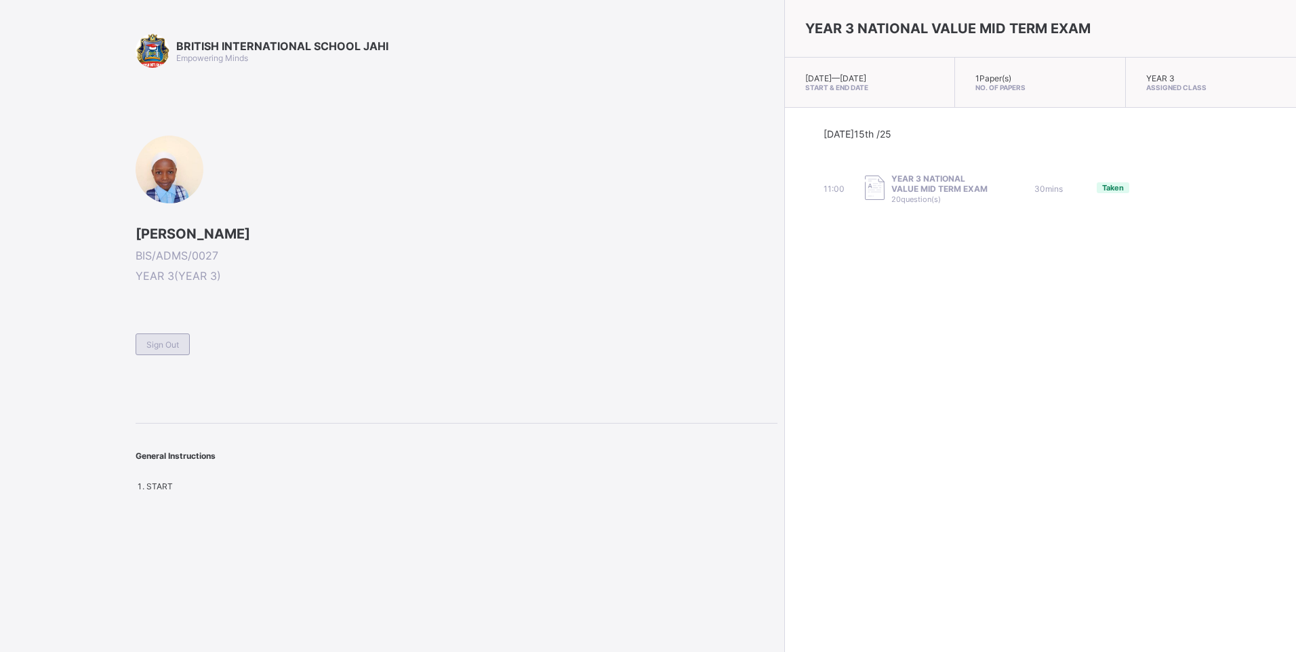
click at [163, 348] on span "Sign Out" at bounding box center [162, 345] width 33 height 10
